Goal: Transaction & Acquisition: Purchase product/service

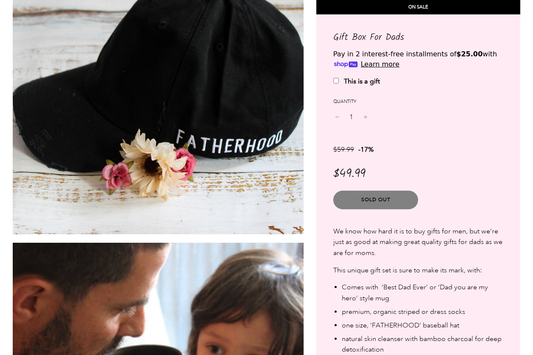
scroll to position [1065, 0]
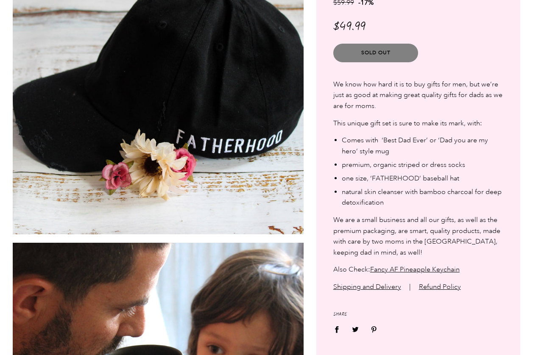
scroll to position [1065, 0]
